Goal: Information Seeking & Learning: Learn about a topic

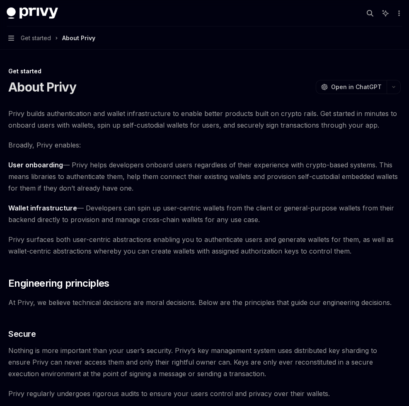
click at [22, 35] on span "Get started" at bounding box center [36, 38] width 30 height 10
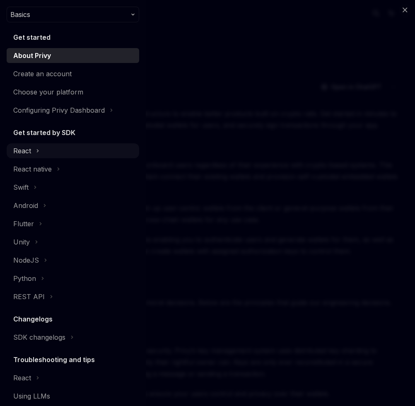
click at [56, 155] on div "React" at bounding box center [73, 150] width 132 height 15
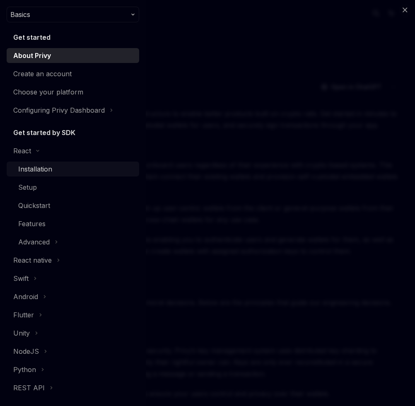
click at [55, 166] on div "Installation" at bounding box center [76, 169] width 116 height 10
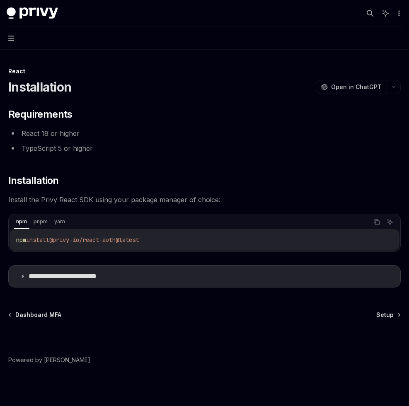
click at [13, 40] on icon "button" at bounding box center [11, 38] width 6 height 5
type textarea "*"
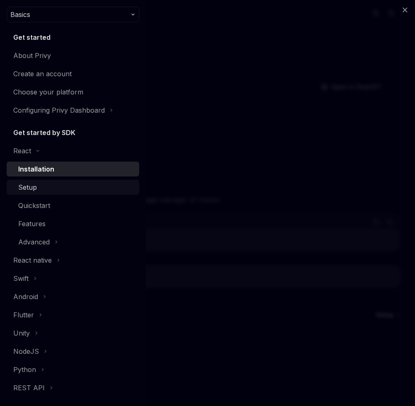
click at [41, 188] on div "Setup" at bounding box center [76, 187] width 116 height 10
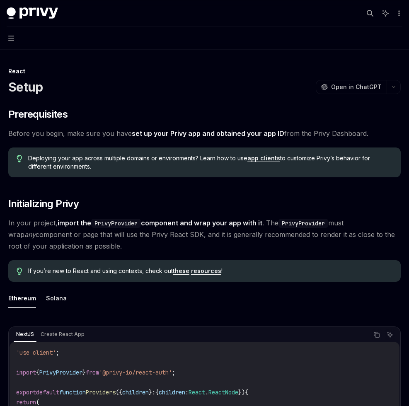
click at [13, 42] on button "Navigation" at bounding box center [204, 37] width 409 height 23
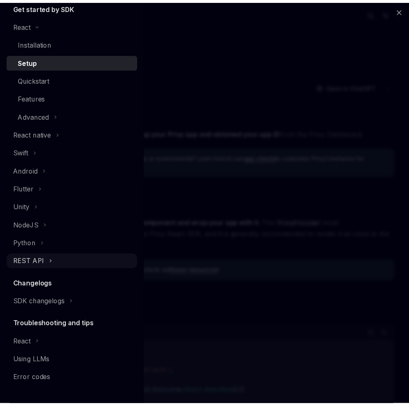
scroll to position [127, 0]
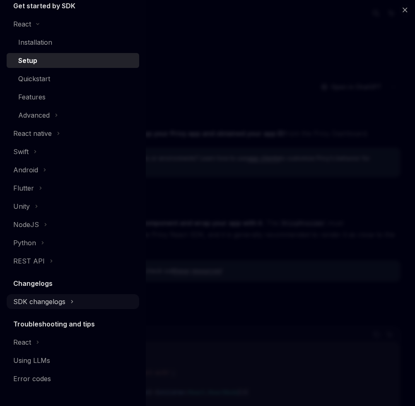
click at [31, 29] on div "SDK changelogs" at bounding box center [22, 24] width 18 height 10
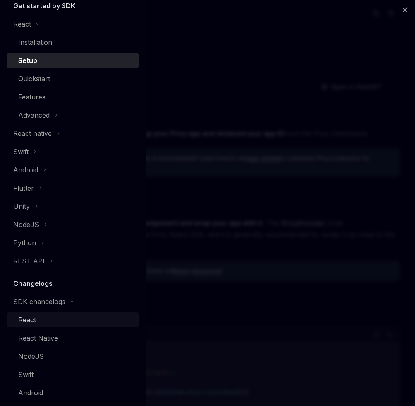
click at [52, 320] on div "React" at bounding box center [76, 320] width 116 height 10
click at [35, 321] on div "React" at bounding box center [27, 320] width 18 height 10
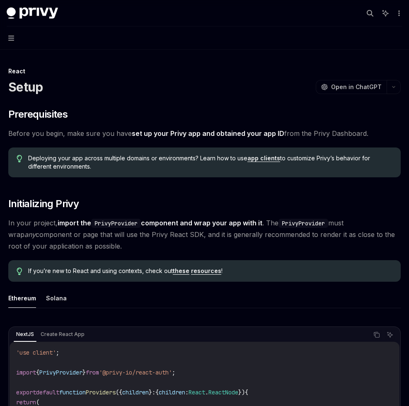
type textarea "*"
